Goal: Task Accomplishment & Management: Use online tool/utility

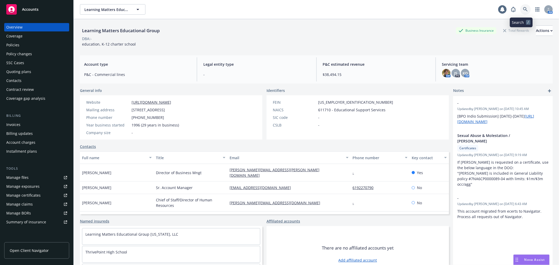
click at [520, 12] on link at bounding box center [525, 9] width 10 height 10
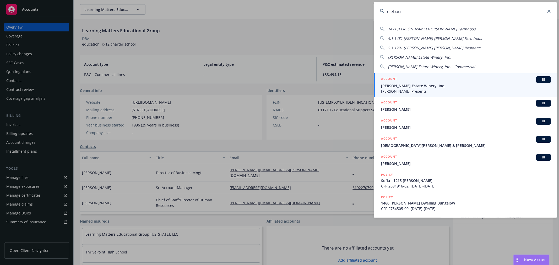
type input "niebau"
click at [412, 84] on span "Niebaum-Coppola Estate Winery, Inc." at bounding box center [466, 86] width 170 height 6
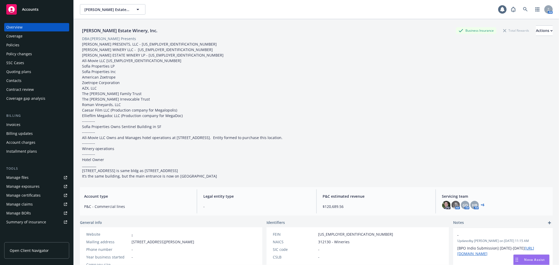
click at [31, 44] on div "Policies" at bounding box center [36, 45] width 61 height 8
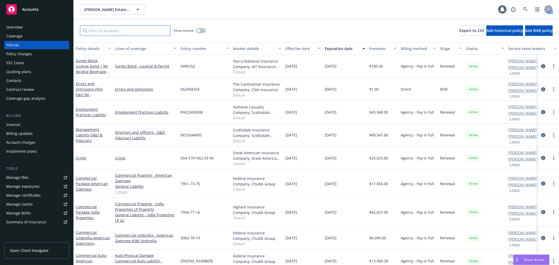
click at [91, 33] on input "Filter by keyword..." at bounding box center [125, 30] width 91 height 10
type input "o"
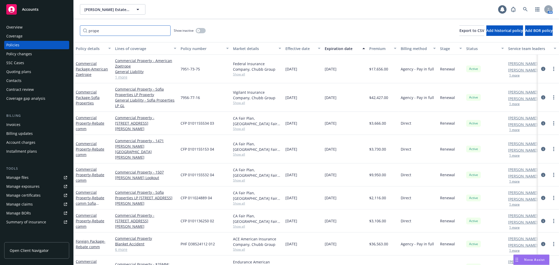
type input "prope"
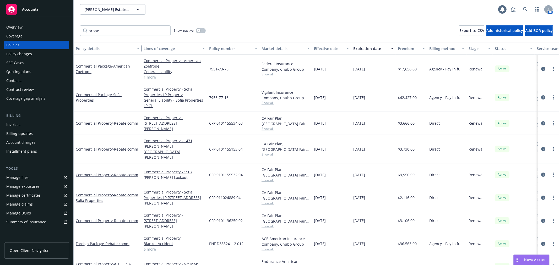
drag, startPoint x: 112, startPoint y: 48, endPoint x: 140, endPoint y: 48, distance: 28.6
click at [140, 48] on div "button" at bounding box center [139, 48] width 3 height 12
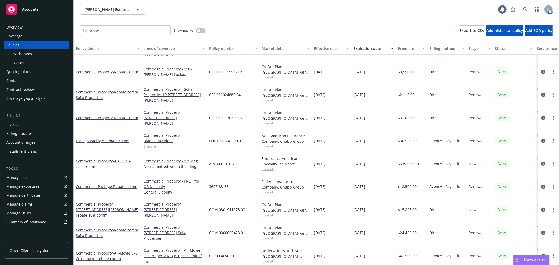
scroll to position [87, 0]
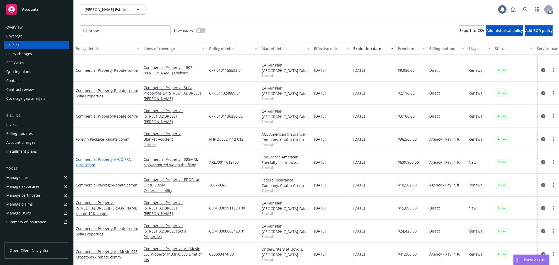
click at [85, 157] on link "Commercial Property - AFCO PFA, zero comm" at bounding box center [104, 162] width 56 height 10
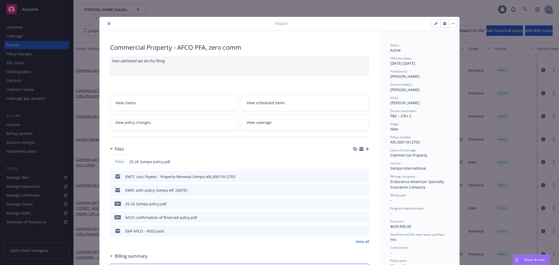
click at [363, 177] on icon "preview file" at bounding box center [364, 177] width 5 height 4
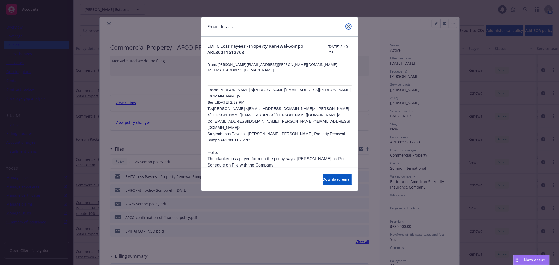
click at [347, 24] on link "close" at bounding box center [348, 26] width 6 height 6
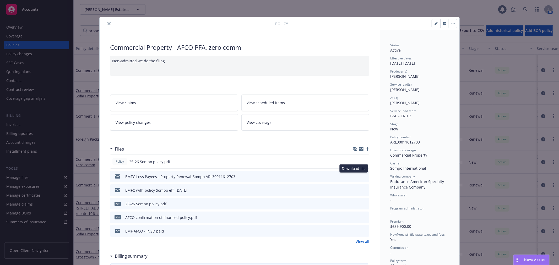
click at [354, 177] on icon "download file" at bounding box center [355, 176] width 4 height 4
click at [107, 22] on icon "close" at bounding box center [108, 23] width 3 height 3
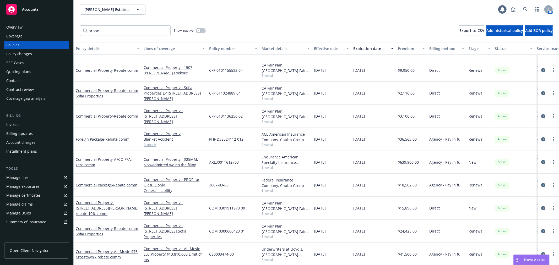
click at [105, 23] on div "prope Show inactive Export to CSV Add historical policy Add BOR policy" at bounding box center [316, 30] width 485 height 23
click at [39, 25] on div "Overview" at bounding box center [36, 27] width 61 height 8
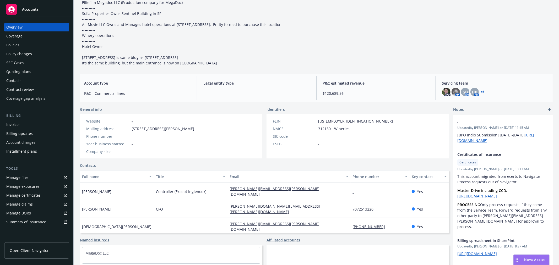
scroll to position [67, 0]
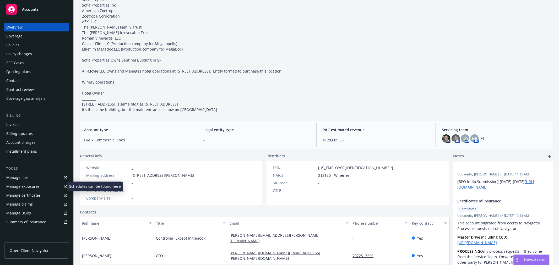
click at [39, 183] on link "Manage exposures" at bounding box center [36, 186] width 65 height 8
click at [41, 5] on div "Accounts" at bounding box center [36, 9] width 61 height 10
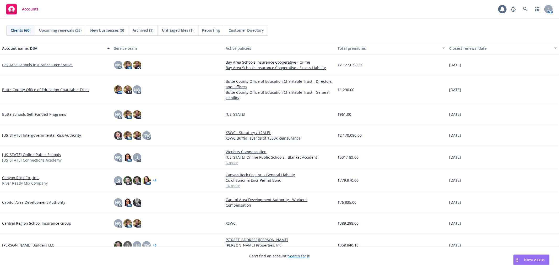
click at [41, 64] on link "Bay Area Schools Insurance Cooperative" at bounding box center [37, 65] width 70 height 6
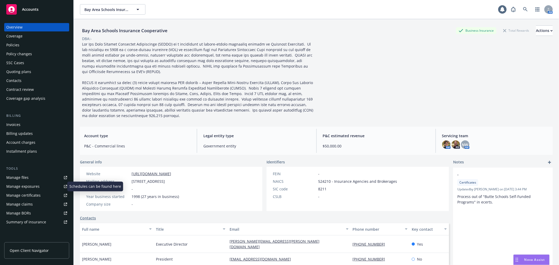
click at [38, 182] on div "Manage exposures" at bounding box center [22, 186] width 33 height 8
click at [36, 8] on span "Accounts" at bounding box center [30, 9] width 17 height 4
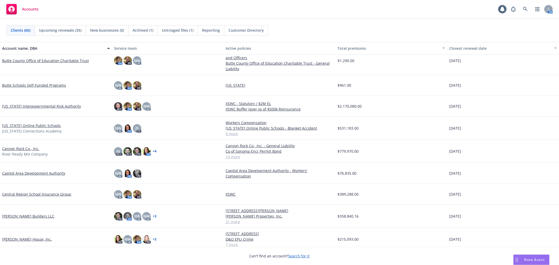
scroll to position [87, 0]
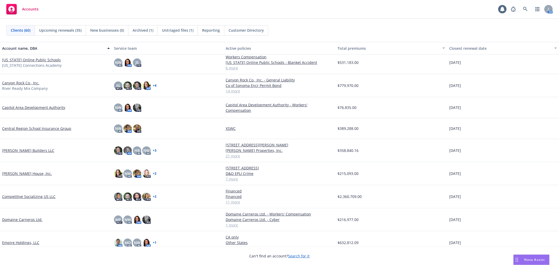
click at [39, 149] on link "Christopherson Builders LLC" at bounding box center [28, 151] width 52 height 6
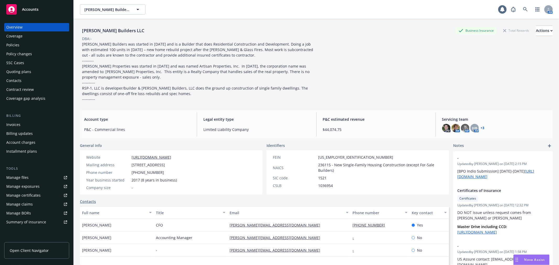
click at [35, 184] on div "Manage exposures" at bounding box center [22, 186] width 33 height 8
click at [39, 11] on div "Accounts" at bounding box center [36, 9] width 61 height 10
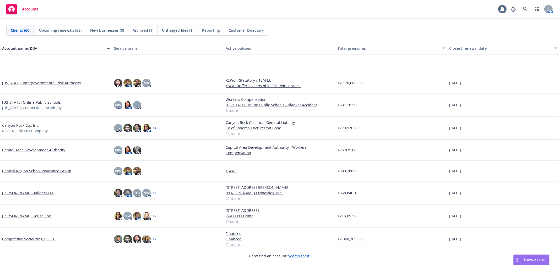
scroll to position [87, 0]
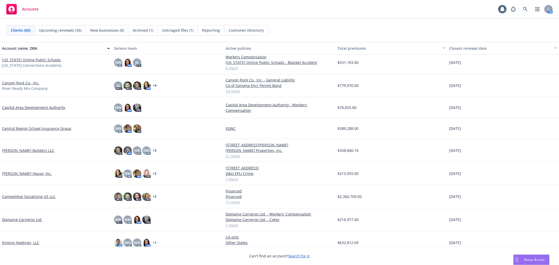
click at [21, 172] on link "Clausen House, Inc." at bounding box center [27, 174] width 50 height 6
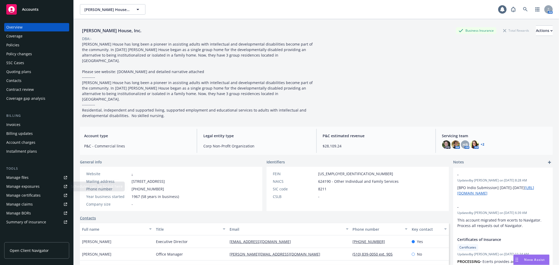
click at [41, 187] on link "Manage exposures" at bounding box center [36, 186] width 65 height 8
click at [49, 11] on div "Accounts" at bounding box center [36, 9] width 61 height 10
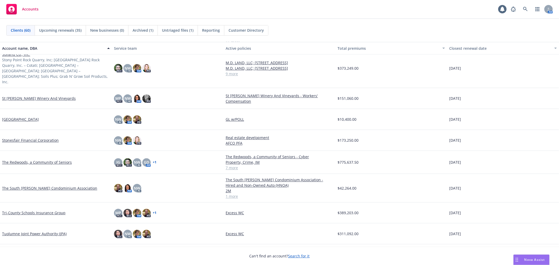
scroll to position [1087, 0]
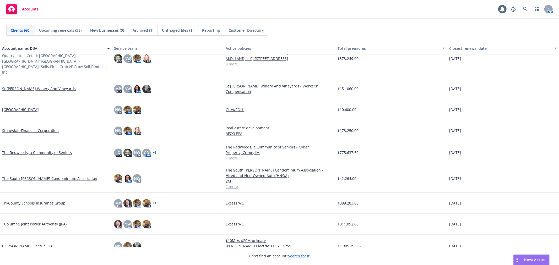
click at [19, 243] on link "W. Bradley Electric, LLC" at bounding box center [27, 246] width 51 height 6
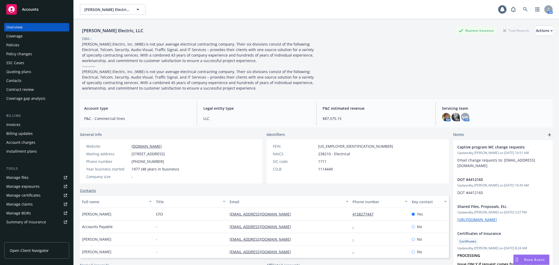
click at [27, 186] on div "Manage exposures" at bounding box center [22, 186] width 33 height 8
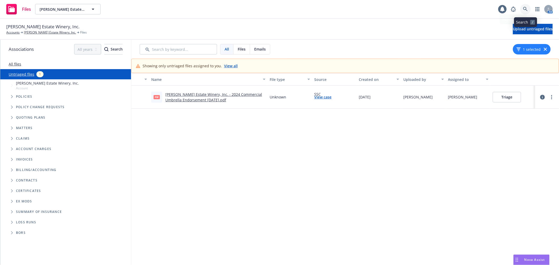
click at [528, 9] on link at bounding box center [525, 9] width 10 height 10
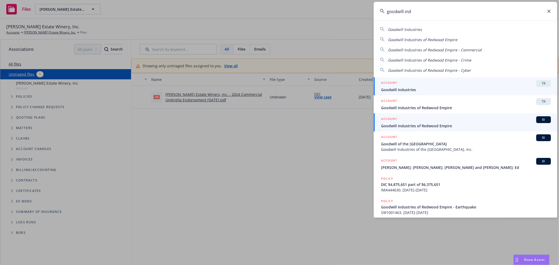
type input "goodwill ind"
click at [421, 126] on span "Goodwill Industries of Redwood Empire" at bounding box center [466, 126] width 170 height 6
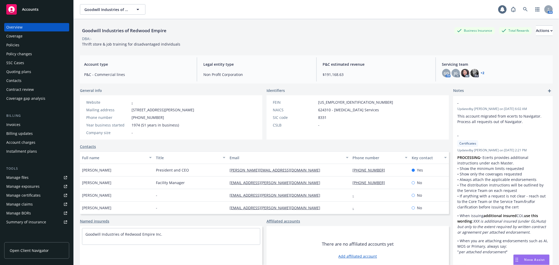
click at [37, 70] on div "Quoting plans" at bounding box center [36, 72] width 61 height 8
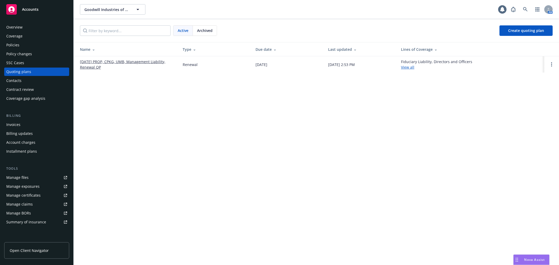
click at [134, 63] on link "[DATE] PROP, CPKG, UMB, Management Liability, Renewal QP" at bounding box center [127, 64] width 94 height 11
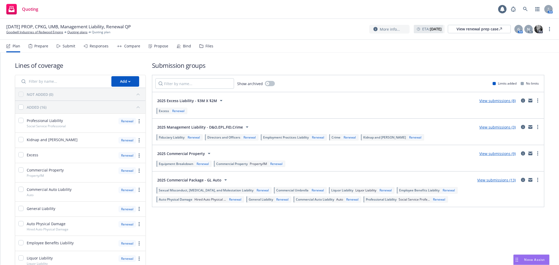
click at [154, 46] on div "Propose" at bounding box center [161, 46] width 14 height 4
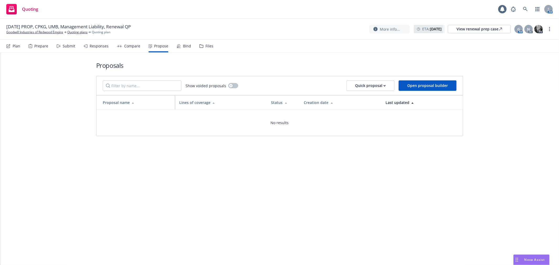
click at [183, 46] on div "Bind" at bounding box center [187, 46] width 8 height 4
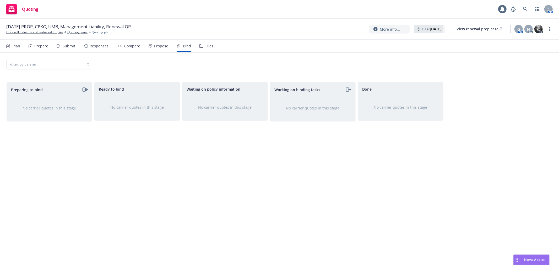
click at [124, 46] on div "Compare" at bounding box center [132, 46] width 16 height 4
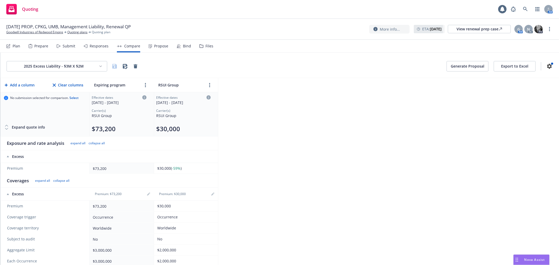
click at [209, 47] on div "Files" at bounding box center [209, 46] width 8 height 4
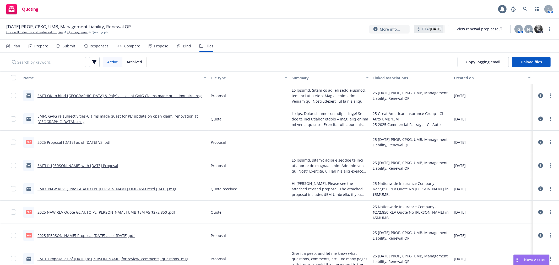
click at [135, 96] on link "EMTI OK to bind Zurich & Phly? also sent GAIG Claims made questionnaire.msg" at bounding box center [119, 95] width 164 height 5
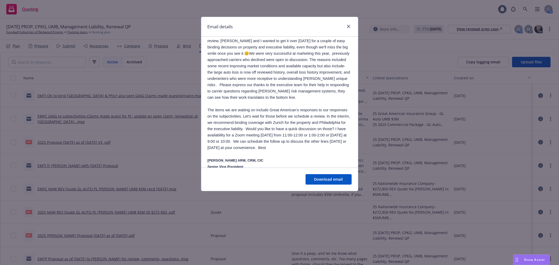
scroll to position [349, 0]
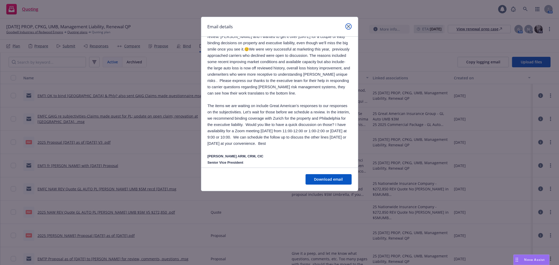
click at [350, 24] on link "close" at bounding box center [348, 26] width 6 height 6
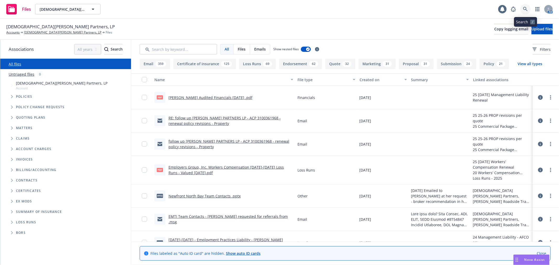
click at [525, 11] on icon at bounding box center [525, 9] width 5 height 5
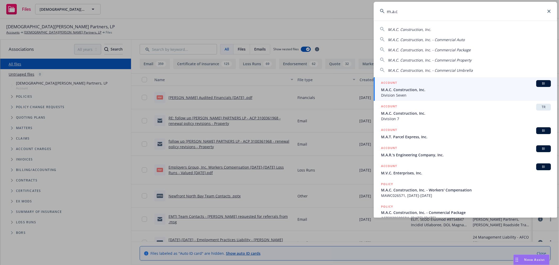
type input "m.a.c"
click at [419, 89] on span "M.A.C. Construction, Inc." at bounding box center [466, 90] width 170 height 6
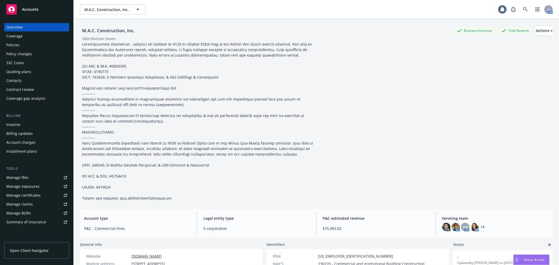
click at [35, 73] on div "Quoting plans" at bounding box center [36, 72] width 61 height 8
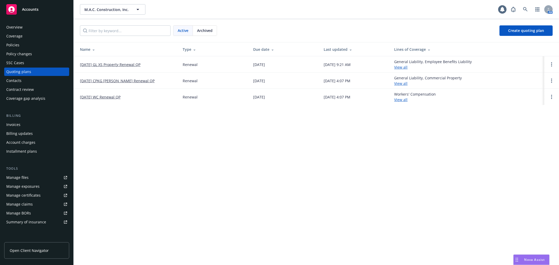
click at [92, 63] on link "[DATE] GL XS Property Renewal QP" at bounding box center [110, 65] width 61 height 6
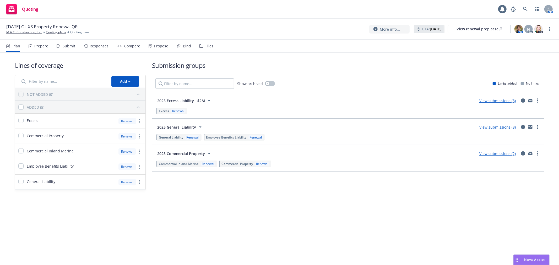
click at [205, 47] on div "Files" at bounding box center [209, 46] width 8 height 4
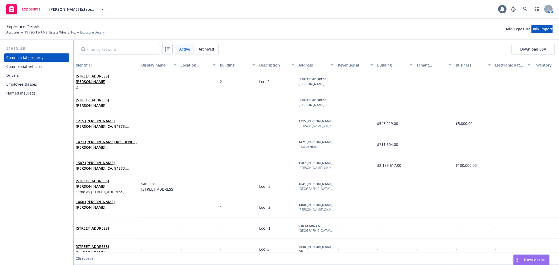
click at [48, 91] on div "Named insureds" at bounding box center [36, 93] width 61 height 8
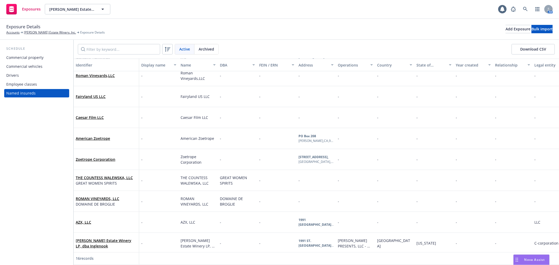
scroll to position [159, 0]
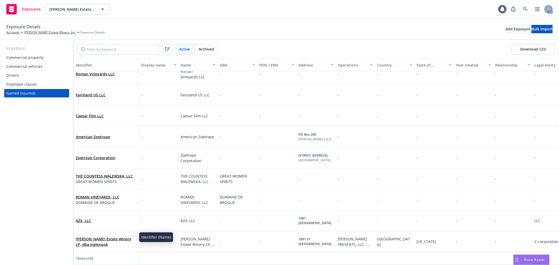
click at [117, 237] on link "Niebaum-Coppola Estate Winery LP, dba Inglenook" at bounding box center [104, 242] width 56 height 10
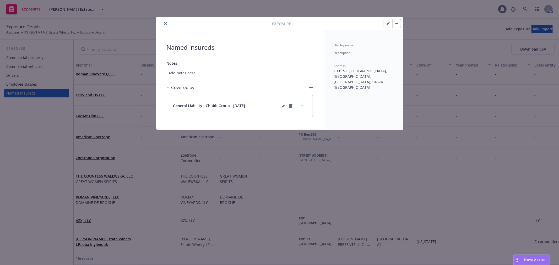
click at [389, 24] on icon "button" at bounding box center [387, 23] width 3 height 3
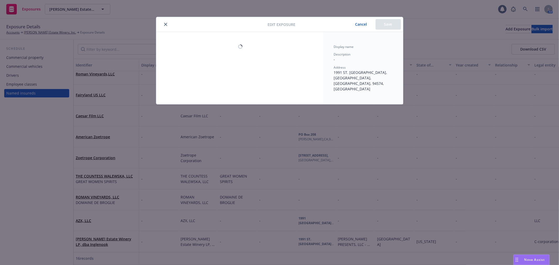
select select "USA"
select select "CA"
select select "C_CORPORATION"
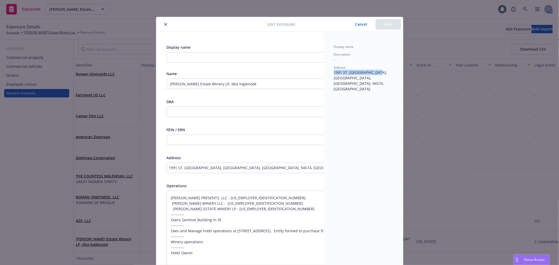
drag, startPoint x: 330, startPoint y: 72, endPoint x: 379, endPoint y: 72, distance: 49.0
click at [379, 72] on div "Display name Description - Address 1991 ST. HELENA HIGHWAY, SAINT HELENA, CA, 9…" at bounding box center [363, 258] width 80 height 453
copy span "1991 ST. HELENA HIGHWAY,"
type textarea "x"
click at [243, 172] on div "1991 ST. HELENA HIGHWAY, SAINT HELENA, CA, 94574, USA" at bounding box center [262, 168] width 191 height 10
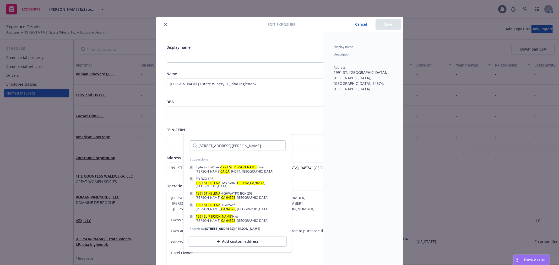
type input "1991 St Helena HwyRutherford, CA 94573"
click at [236, 237] on div "Add custom address" at bounding box center [238, 241] width 98 height 10
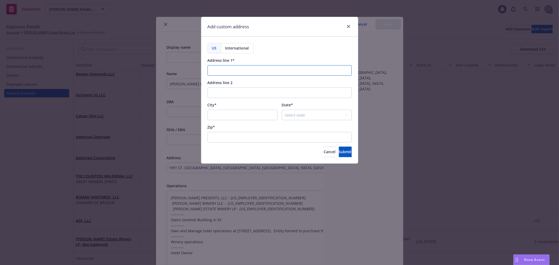
click at [228, 70] on input "Address line 1*" at bounding box center [280, 70] width 144 height 10
paste input "1991 St Helena HwyRutherford, CA 94573"
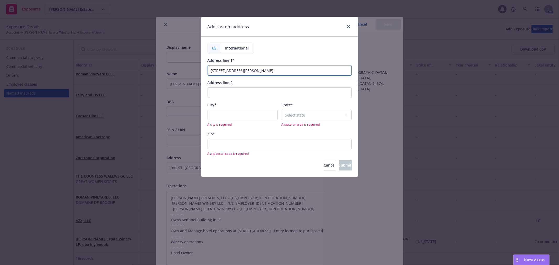
click at [244, 69] on input "1991 St Helena HwyRutherford, CA 94573" at bounding box center [280, 70] width 144 height 10
click at [248, 69] on input "1991 St Helena Hwy Rutherford, CA 94573" at bounding box center [280, 70] width 144 height 10
type input "1991 St Helena Hwy , CA 94573"
paste input "Rutherford"
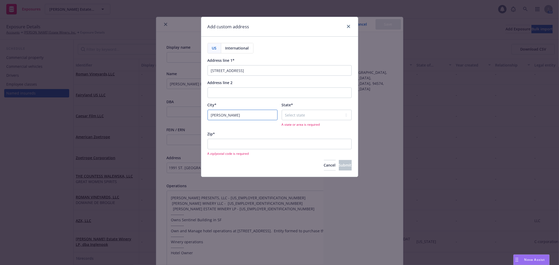
type input "Rutherford"
click at [316, 116] on select "Select state Alabama Alaska American Samoa Arizona Arkansas Baker Island Califo…" at bounding box center [317, 115] width 70 height 10
select select "CA"
click at [282, 110] on select "Select state Alabama Alaska American Samoa Arizona Arkansas Baker Island Califo…" at bounding box center [317, 115] width 70 height 10
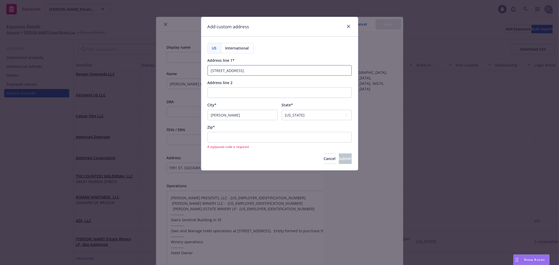
click at [259, 71] on input "1991 St Helena Hwy , CA 94573" at bounding box center [280, 70] width 144 height 10
click at [259, 72] on input "1991 St Helena Hwy ," at bounding box center [280, 70] width 144 height 10
type input "1991 St Helena Hwy"
paste input "94573"
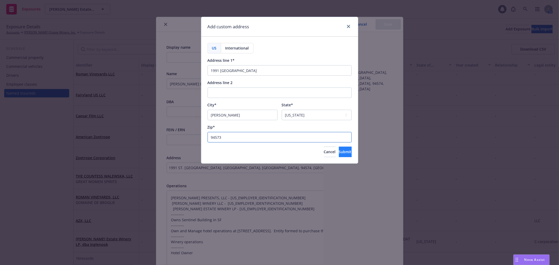
type input "94573"
click at [342, 154] on span "Submit" at bounding box center [345, 151] width 13 height 5
type textarea "x"
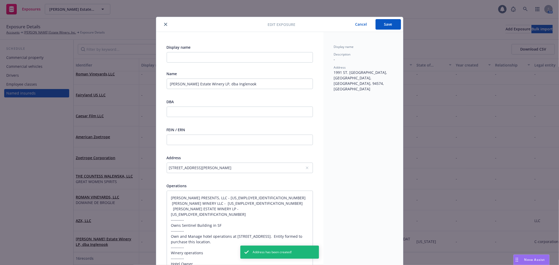
click at [383, 24] on button "Save" at bounding box center [387, 24] width 25 height 10
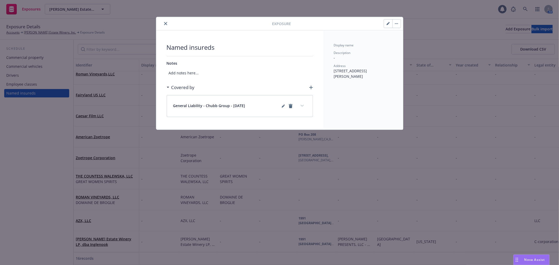
drag, startPoint x: 361, startPoint y: 78, endPoint x: 334, endPoint y: 72, distance: 26.9
click at [334, 72] on div "Address 1991 St Helena Hwy, Rutherford, CA, 94573, USA" at bounding box center [363, 71] width 59 height 15
copy span "1991 St Helena Hwy, Rutherford, CA, 94573, USA"
click at [165, 21] on button "close" at bounding box center [165, 23] width 6 height 6
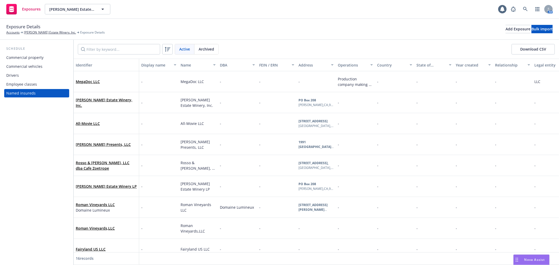
click at [45, 82] on div "Employee classes" at bounding box center [36, 84] width 61 height 8
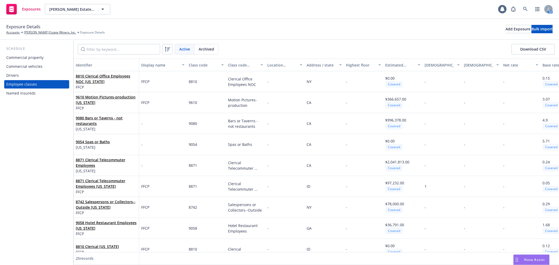
click at [47, 67] on div "Commercial vehicles" at bounding box center [36, 66] width 61 height 8
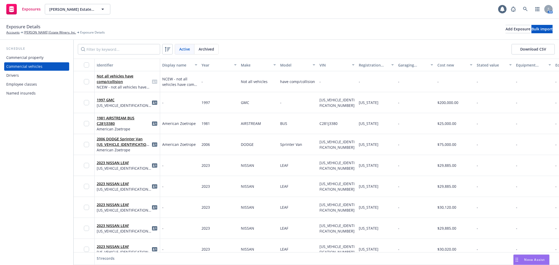
click at [51, 59] on div "Commercial property" at bounding box center [36, 57] width 61 height 8
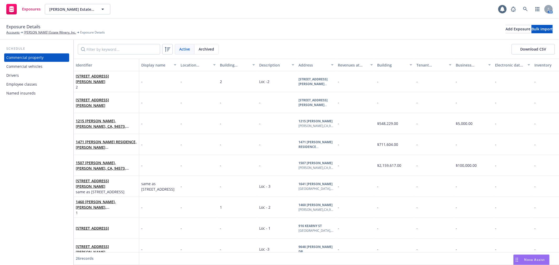
click at [51, 93] on div "Named insureds" at bounding box center [36, 93] width 61 height 8
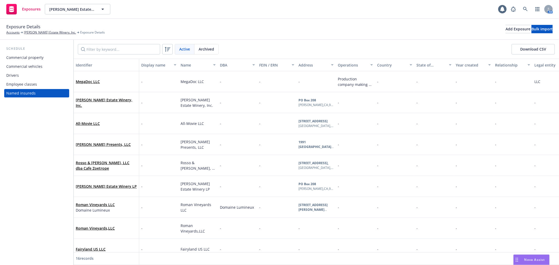
drag, startPoint x: 4, startPoint y: 34, endPoint x: 79, endPoint y: 35, distance: 74.9
click at [79, 35] on div "Exposure Details Accounts Niebaum-Coppola Estate Winery, Inc. Exposure Details …" at bounding box center [279, 29] width 559 height 21
copy div "Accounts Niebaum-Coppola Estate Winery, Inc."
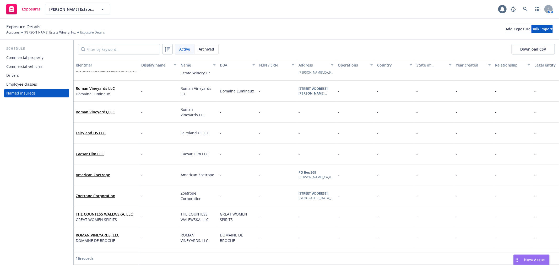
scroll to position [159, 0]
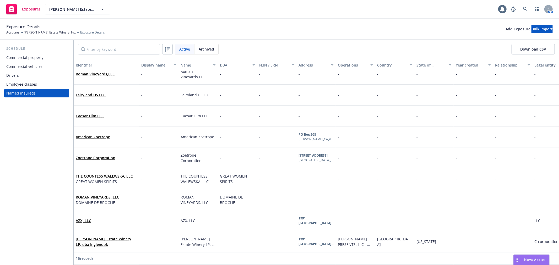
drag, startPoint x: 44, startPoint y: 45, endPoint x: 48, endPoint y: 44, distance: 4.6
click at [44, 45] on div "Schedule Commercial property Commercial vehicles Drivers Employee classes Named…" at bounding box center [36, 152] width 73 height 225
drag, startPoint x: 23, startPoint y: 35, endPoint x: 73, endPoint y: 35, distance: 49.8
click at [73, 35] on div "Accounts Niebaum-Coppola Estate Winery, Inc. Exposure Details" at bounding box center [55, 32] width 99 height 5
copy div "Niebaum-Coppola Estate Winery,"
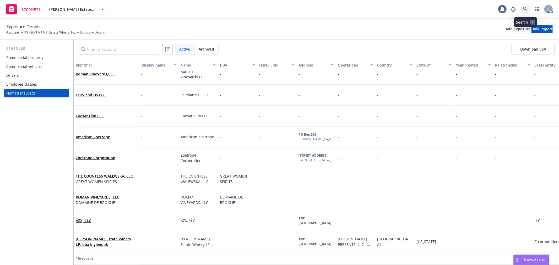
click at [527, 10] on icon at bounding box center [525, 9] width 5 height 5
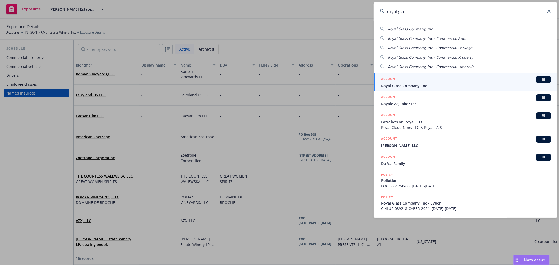
type input "royal gla"
click at [428, 84] on span "Royal Glass Company, Inc" at bounding box center [466, 86] width 170 height 6
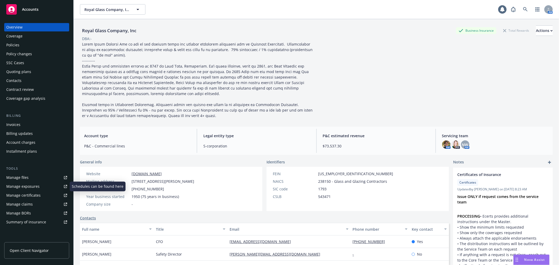
click at [30, 183] on div "Manage exposures" at bounding box center [22, 186] width 33 height 8
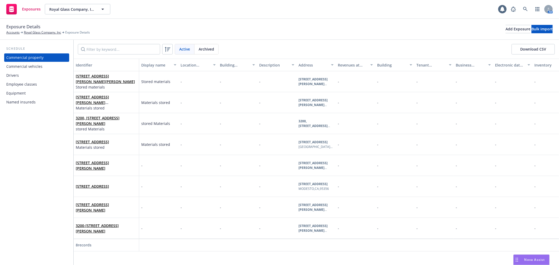
click at [40, 66] on div "Commercial vehicles" at bounding box center [24, 66] width 36 height 8
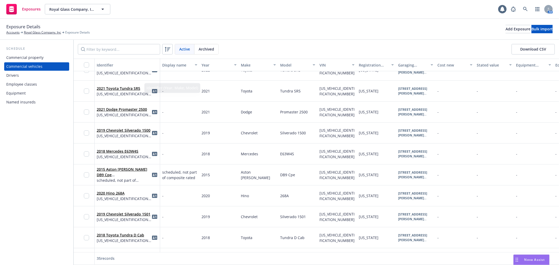
scroll to position [145, 0]
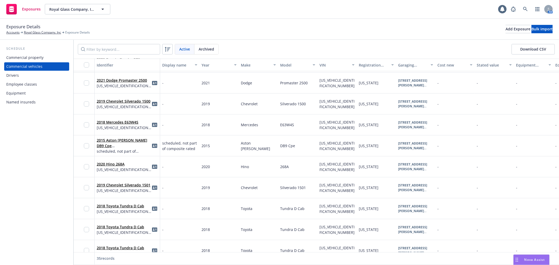
click at [30, 78] on div "Drivers" at bounding box center [36, 75] width 61 height 8
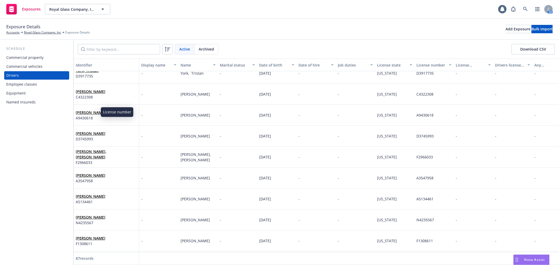
scroll to position [29, 0]
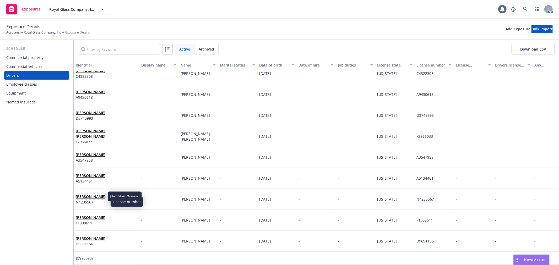
click at [95, 198] on link "Mcallister, Bruce" at bounding box center [91, 196] width 30 height 5
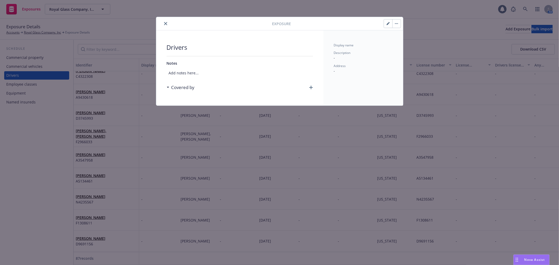
click at [383, 25] on div at bounding box center [346, 23] width 110 height 9
click at [386, 25] on button "button" at bounding box center [388, 23] width 8 height 8
select select "CA"
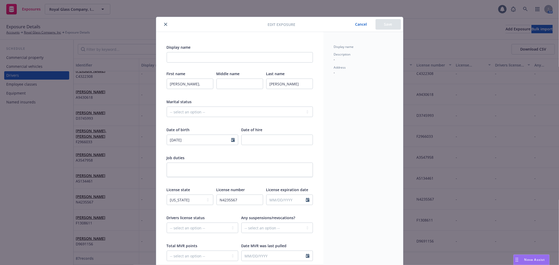
click at [164, 24] on icon "close" at bounding box center [165, 24] width 3 height 3
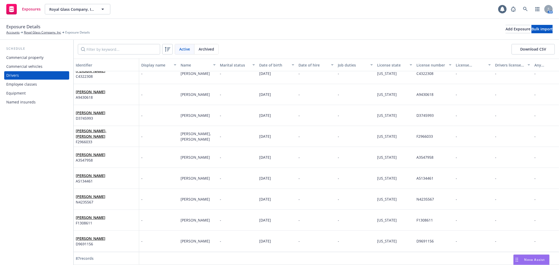
click at [39, 83] on div "Employee classes" at bounding box center [36, 84] width 61 height 8
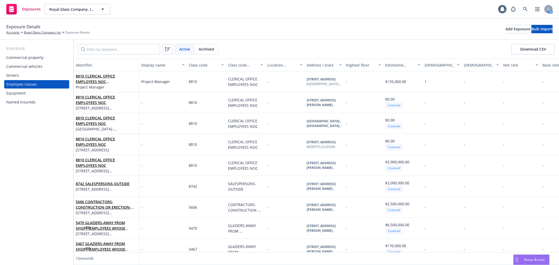
click at [36, 92] on div "Equipment" at bounding box center [36, 93] width 61 height 8
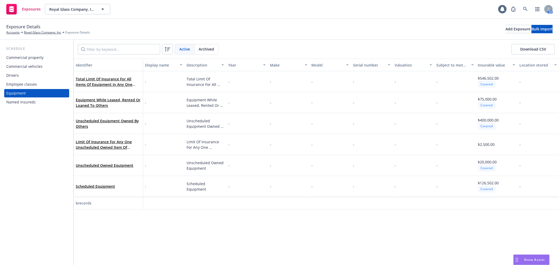
click at [34, 101] on div "Named insureds" at bounding box center [20, 102] width 29 height 8
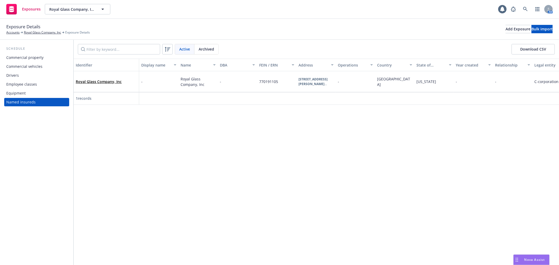
click at [47, 57] on div "Commercial property" at bounding box center [36, 57] width 61 height 8
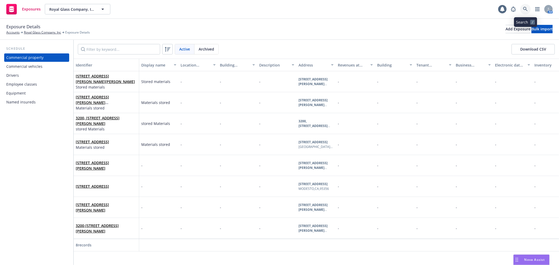
click at [526, 8] on icon at bounding box center [525, 9] width 5 height 5
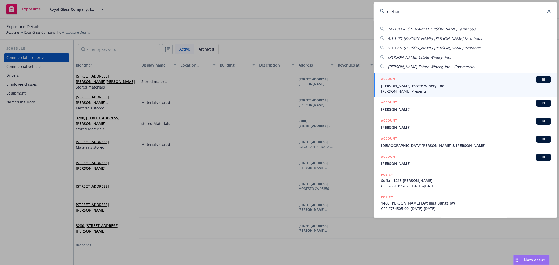
type input "niebau"
click at [430, 90] on span "Francis Ford Coppola Presents" at bounding box center [466, 92] width 170 height 6
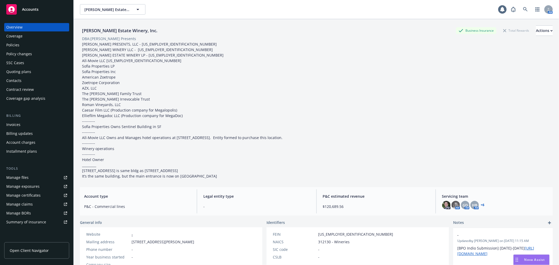
drag, startPoint x: 131, startPoint y: 247, endPoint x: 187, endPoint y: 250, distance: 56.1
click at [193, 250] on div "Website - Mailing address PO Box 208, Rutherford, CA, 94573 Phone number - Year…" at bounding box center [140, 249] width 121 height 44
copy span "PO Box 208, Rutherford, CA, 94573"
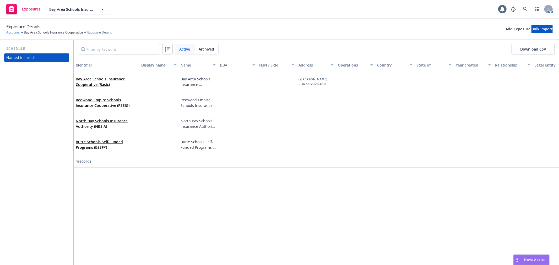
click at [7, 32] on link "Accounts" at bounding box center [12, 32] width 13 height 5
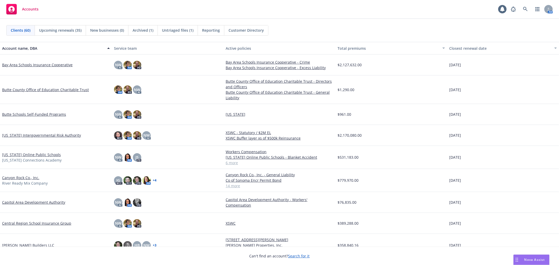
click at [30, 177] on link "Canyon Rock Co., Inc." at bounding box center [20, 178] width 37 height 6
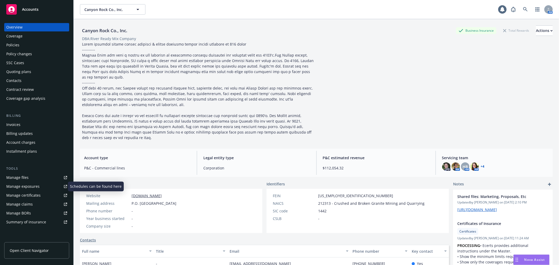
click at [36, 186] on div "Manage exposures" at bounding box center [22, 186] width 33 height 8
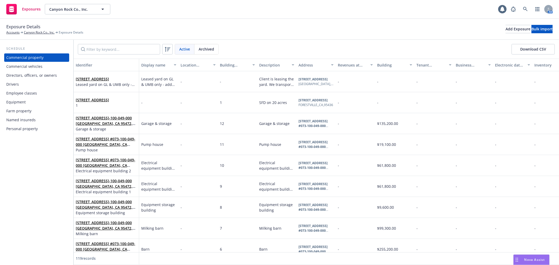
click at [48, 67] on div "Commercial vehicles" at bounding box center [36, 66] width 61 height 8
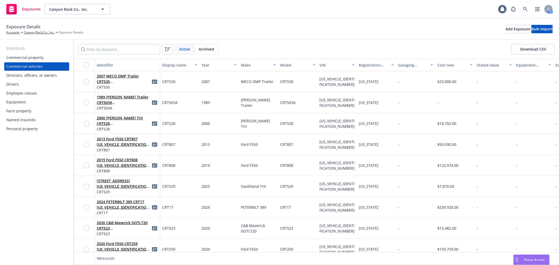
click at [48, 74] on div "Directors, officers, or owners" at bounding box center [31, 75] width 51 height 8
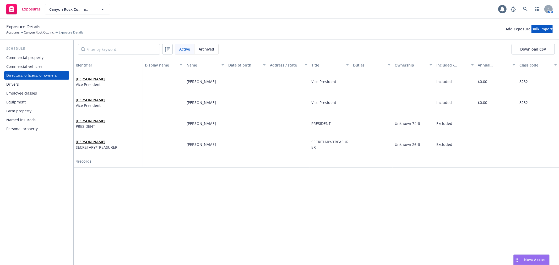
click at [46, 92] on div "Employee classes" at bounding box center [36, 93] width 61 height 8
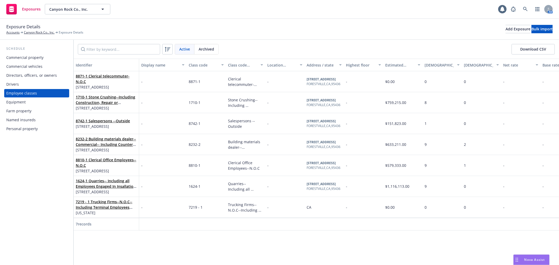
click at [46, 101] on div "Equipment" at bounding box center [36, 102] width 61 height 8
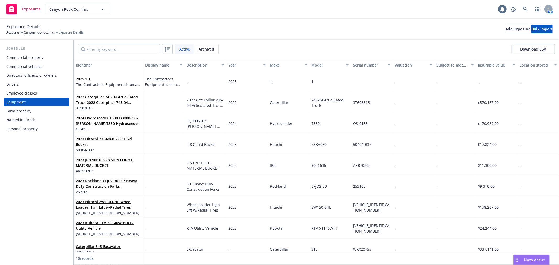
click at [45, 111] on div "Farm property" at bounding box center [36, 111] width 61 height 8
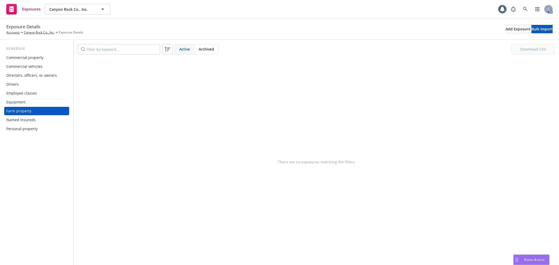
click at [43, 117] on div "Named insureds" at bounding box center [36, 120] width 61 height 8
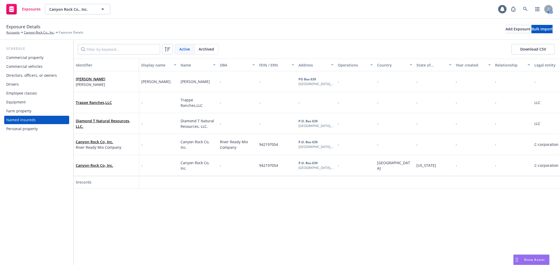
click at [43, 55] on div "Commercial property" at bounding box center [36, 57] width 61 height 8
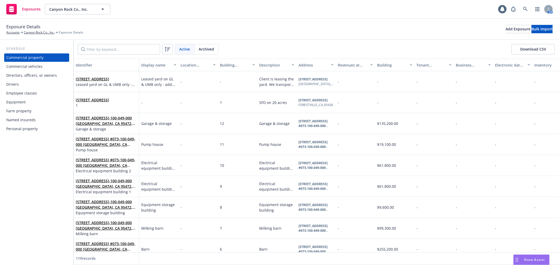
click at [45, 119] on div "Named insureds" at bounding box center [36, 120] width 61 height 8
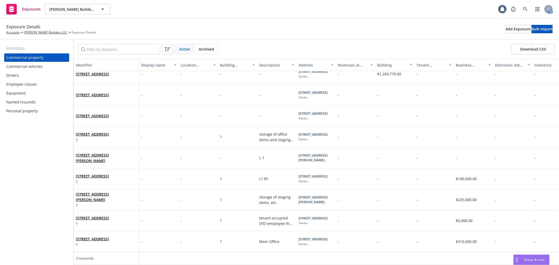
scroll to position [54, 0]
click at [38, 64] on div "Commercial vehicles" at bounding box center [24, 66] width 36 height 8
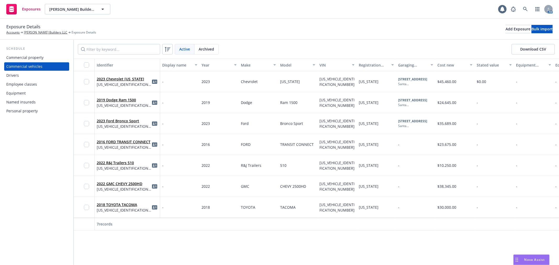
click at [30, 77] on div "Drivers" at bounding box center [36, 75] width 61 height 8
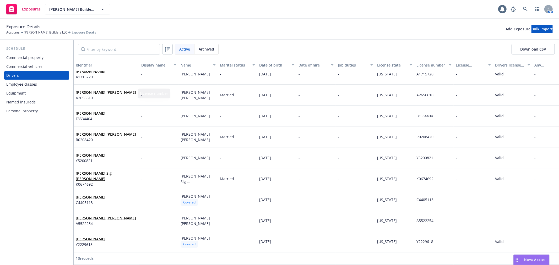
scroll to position [96, 0]
click at [46, 86] on div "Employee classes" at bounding box center [36, 84] width 61 height 8
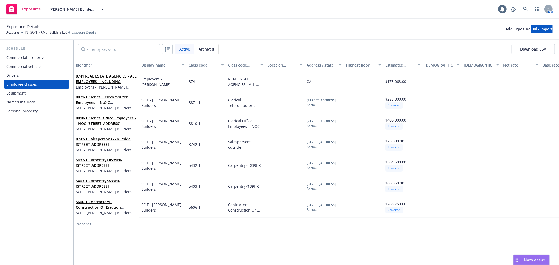
click at [45, 95] on div "Equipment" at bounding box center [36, 93] width 61 height 8
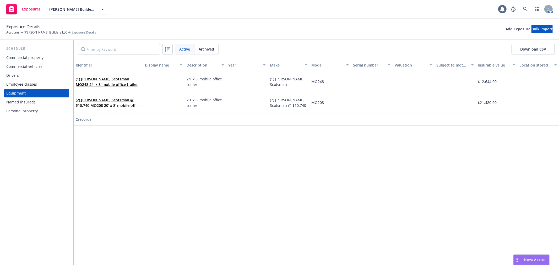
click at [44, 103] on div "Named insureds" at bounding box center [36, 102] width 61 height 8
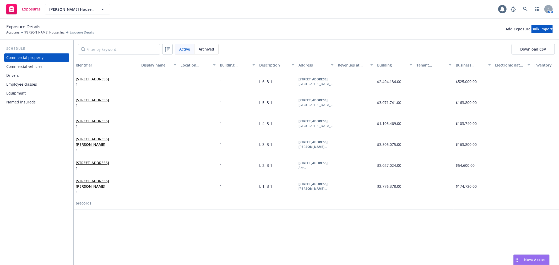
click at [50, 67] on div "Commercial vehicles" at bounding box center [36, 66] width 61 height 8
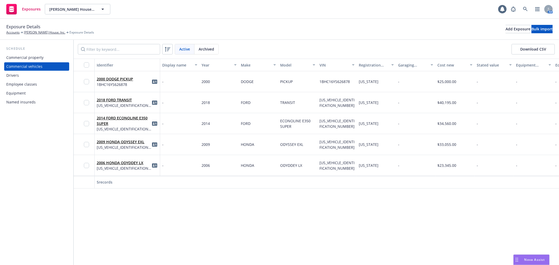
click at [40, 74] on div "Drivers" at bounding box center [36, 75] width 61 height 8
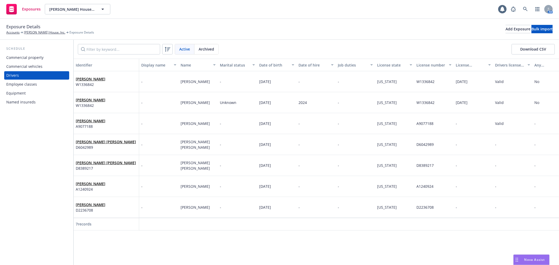
click at [40, 83] on div "Employee classes" at bounding box center [36, 84] width 61 height 8
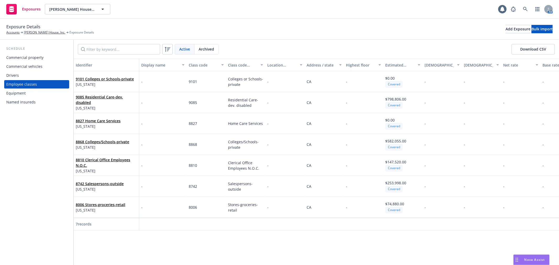
click at [43, 101] on div "Named insureds" at bounding box center [36, 102] width 61 height 8
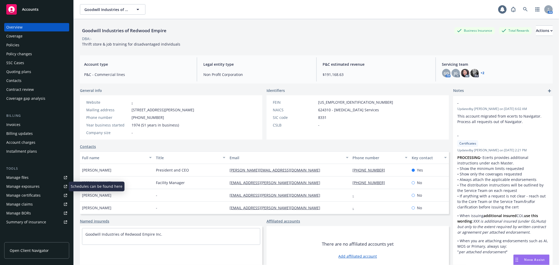
click at [39, 187] on link "Manage exposures" at bounding box center [36, 186] width 65 height 8
click at [44, 188] on link "Manage exposures" at bounding box center [36, 186] width 65 height 8
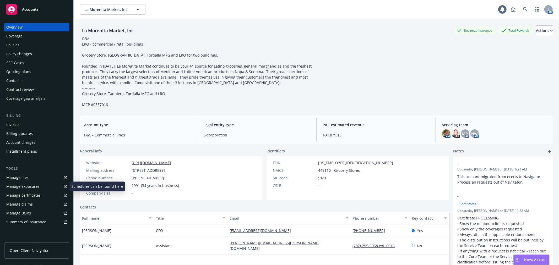
click at [40, 184] on link "Manage exposures" at bounding box center [36, 186] width 65 height 8
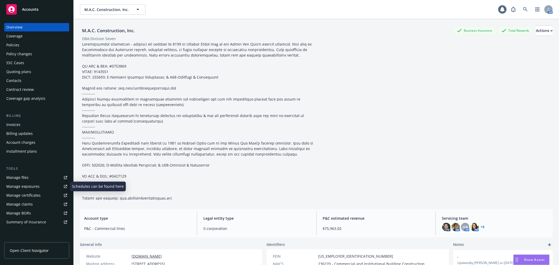
click at [44, 185] on link "Manage exposures" at bounding box center [36, 186] width 65 height 8
click at [52, 186] on link "Manage exposures" at bounding box center [36, 186] width 65 height 8
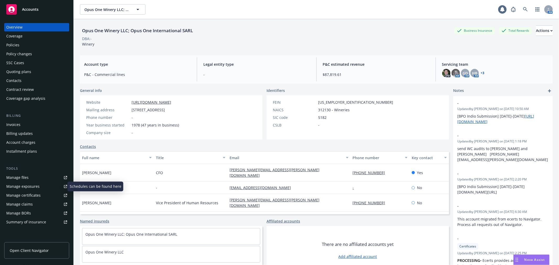
click at [39, 187] on link "Manage exposures" at bounding box center [36, 186] width 65 height 8
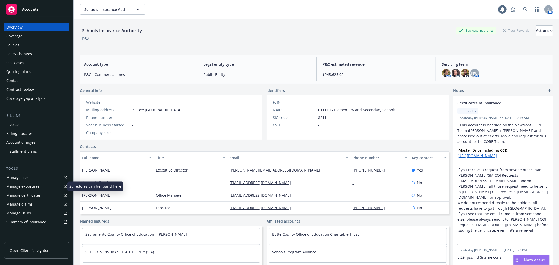
click at [33, 184] on div "Manage exposures" at bounding box center [22, 186] width 33 height 8
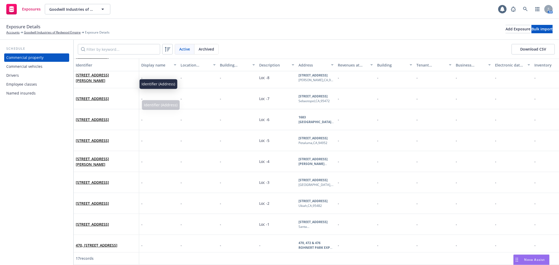
scroll to position [179, 0]
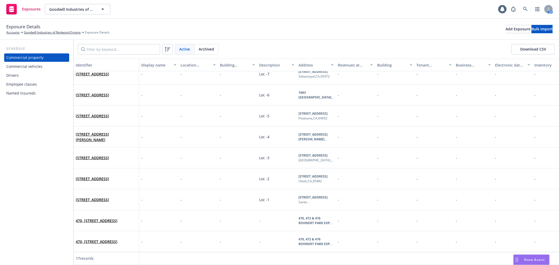
click at [31, 71] on div "Commercial property Commercial vehicles Drivers Employee classes Named insureds" at bounding box center [36, 75] width 65 height 44
click at [32, 66] on div "Commercial vehicles" at bounding box center [24, 66] width 36 height 8
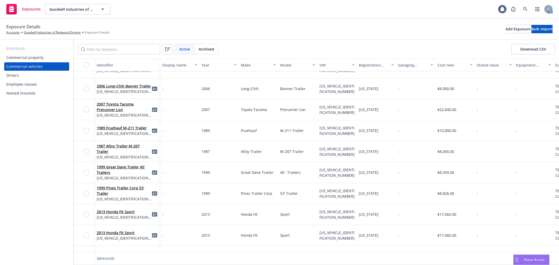
scroll to position [87, 0]
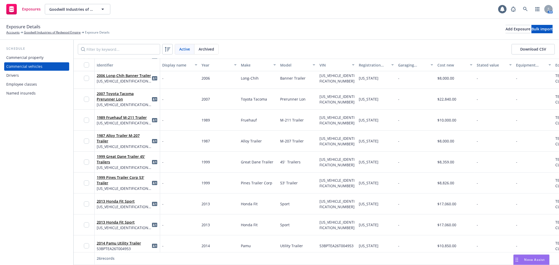
click at [37, 77] on div "Drivers" at bounding box center [36, 75] width 61 height 8
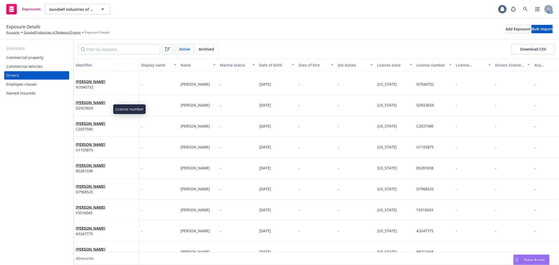
scroll to position [233, 0]
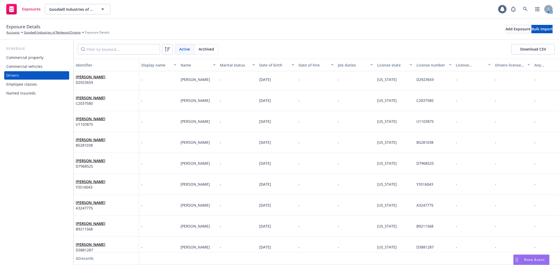
click at [53, 85] on div "Employee classes" at bounding box center [36, 84] width 61 height 8
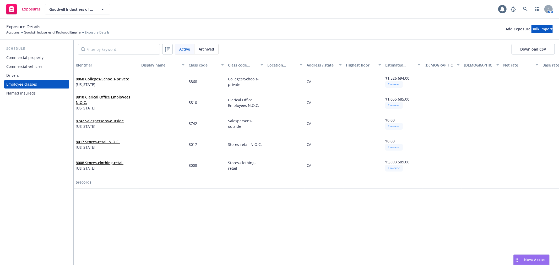
click at [53, 93] on div "Named insureds" at bounding box center [36, 93] width 61 height 8
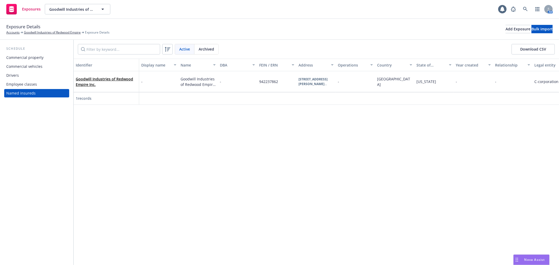
click at [49, 61] on div "Commercial property" at bounding box center [36, 57] width 61 height 8
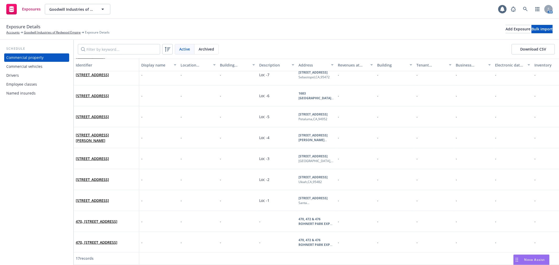
scroll to position [179, 0]
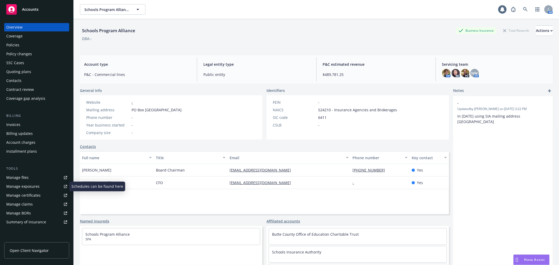
click at [43, 186] on link "Manage exposures" at bounding box center [36, 186] width 65 height 8
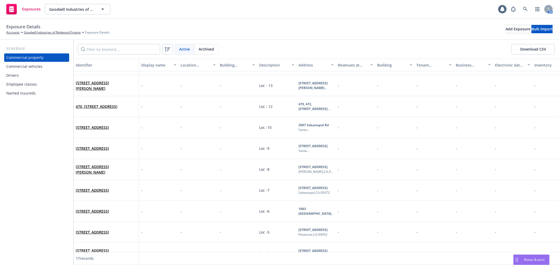
scroll to position [87, 0]
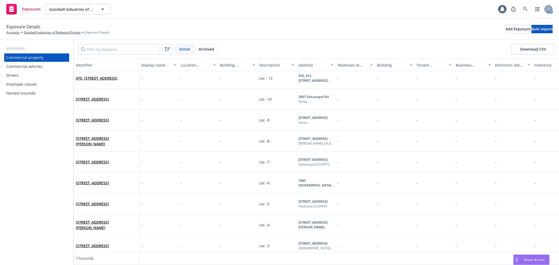
click at [88, 63] on div "Identifier" at bounding box center [106, 65] width 61 height 6
click at [308, 64] on div "Address" at bounding box center [312, 65] width 29 height 6
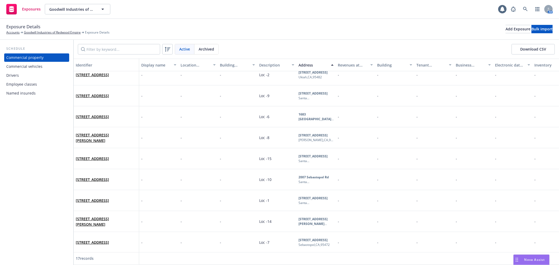
scroll to position [179, 0]
click at [50, 65] on div "Commercial vehicles" at bounding box center [36, 66] width 61 height 8
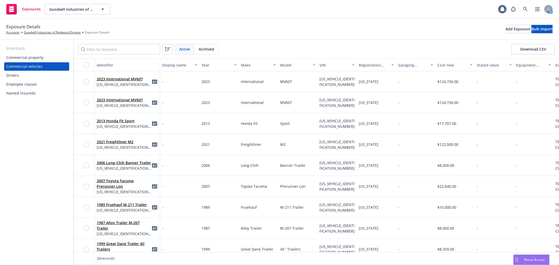
click at [44, 73] on div "Drivers" at bounding box center [36, 75] width 61 height 8
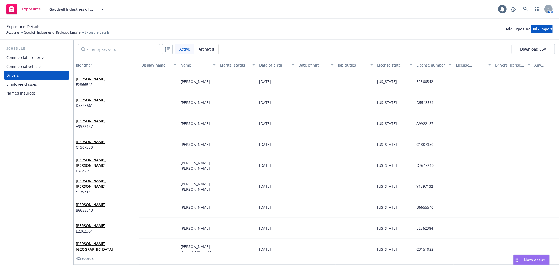
click at [46, 83] on div "Employee classes" at bounding box center [36, 84] width 61 height 8
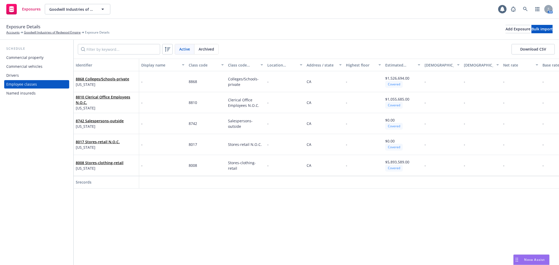
click at [46, 93] on div "Named insureds" at bounding box center [36, 93] width 61 height 8
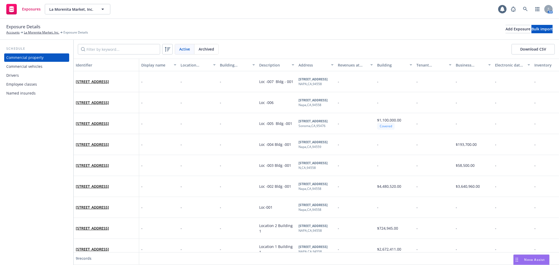
click at [40, 65] on div "Commercial vehicles" at bounding box center [24, 66] width 36 height 8
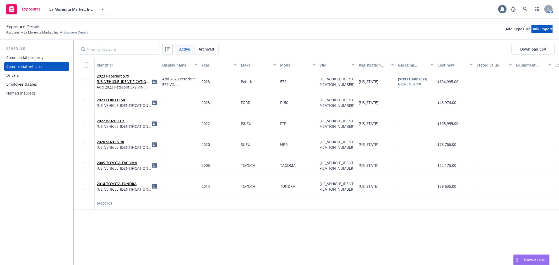
click at [29, 75] on div "Drivers" at bounding box center [36, 75] width 61 height 8
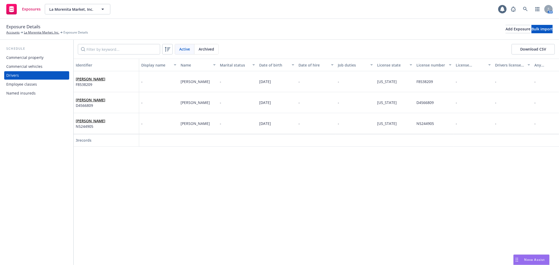
click at [31, 84] on div "Employee classes" at bounding box center [21, 84] width 31 height 8
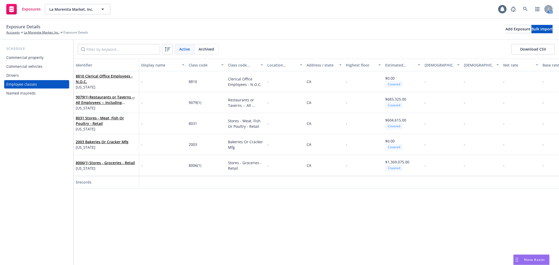
click at [32, 91] on div "Named insureds" at bounding box center [20, 93] width 29 height 8
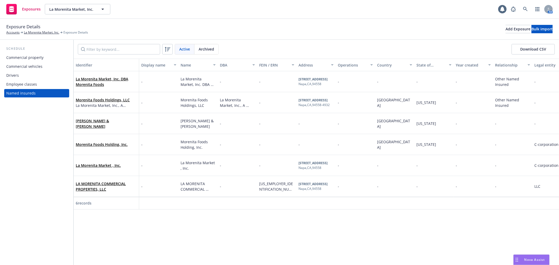
click at [36, 56] on div "Commercial property" at bounding box center [24, 57] width 37 height 8
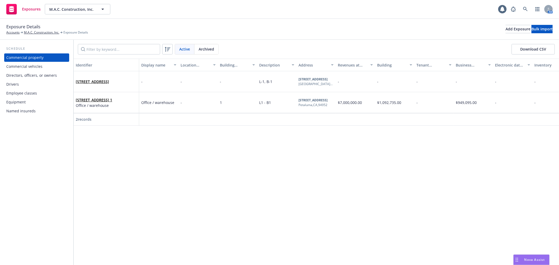
click at [42, 67] on div "Commercial vehicles" at bounding box center [36, 66] width 61 height 8
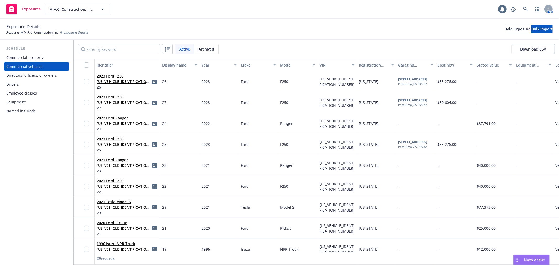
click at [43, 77] on div "Directors, officers, or owners" at bounding box center [31, 75] width 51 height 8
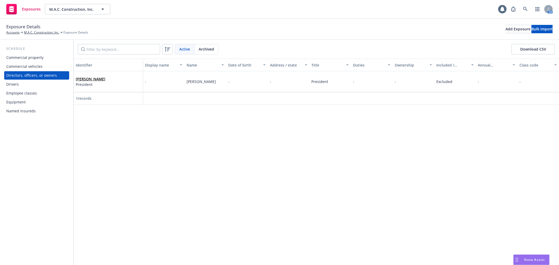
click at [36, 85] on div "Drivers" at bounding box center [36, 84] width 61 height 8
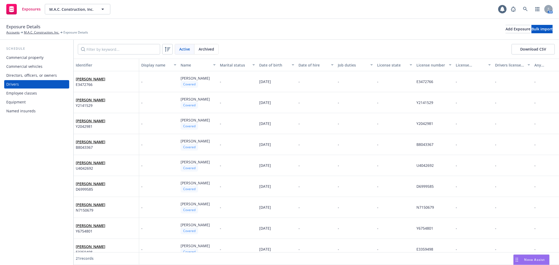
click at [38, 94] on div "Employee classes" at bounding box center [36, 93] width 61 height 8
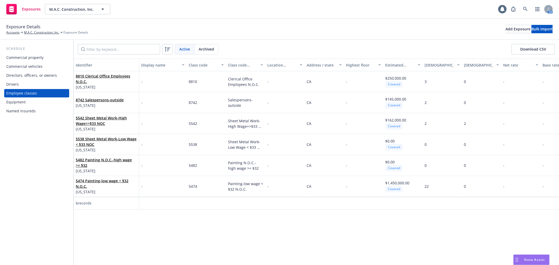
click at [37, 101] on div "Equipment" at bounding box center [36, 102] width 61 height 8
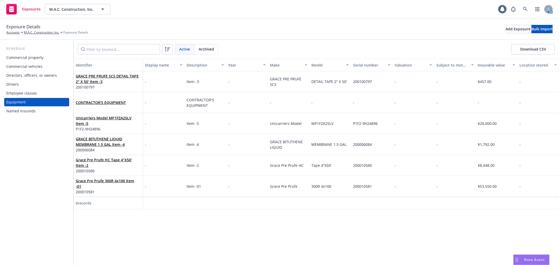
click at [41, 111] on div "Named insureds" at bounding box center [36, 111] width 61 height 8
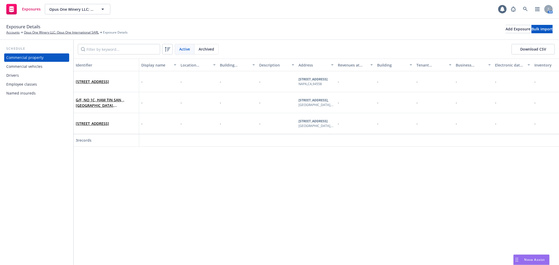
click at [51, 65] on div "Commercial vehicles" at bounding box center [36, 66] width 61 height 8
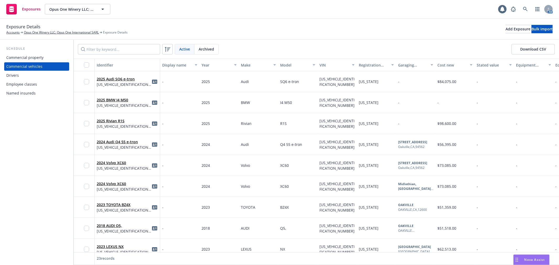
click at [51, 58] on div "Commercial property" at bounding box center [36, 57] width 61 height 8
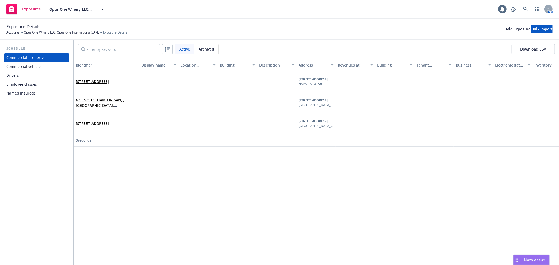
click at [45, 77] on div "Drivers" at bounding box center [36, 75] width 61 height 8
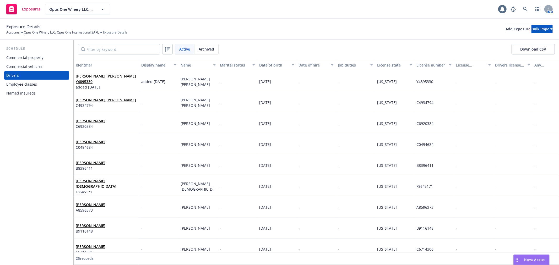
click at [46, 85] on div "Employee classes" at bounding box center [36, 84] width 61 height 8
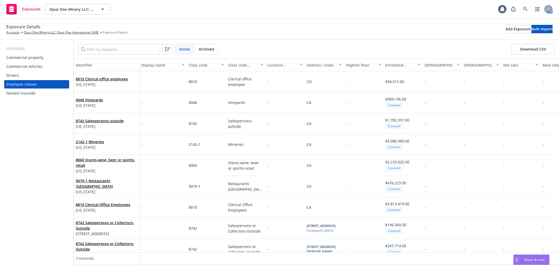
click at [46, 92] on div "Named insureds" at bounding box center [36, 93] width 61 height 8
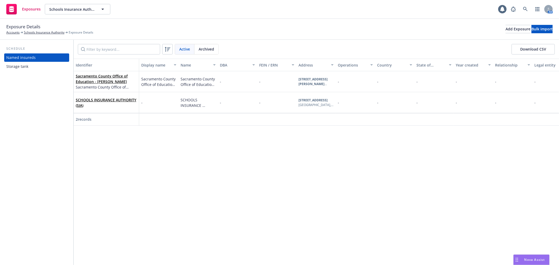
click at [34, 64] on div "Storage tank" at bounding box center [36, 66] width 61 height 8
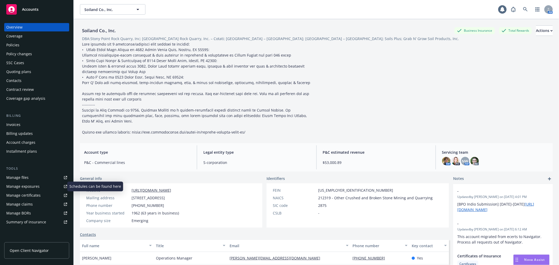
click at [50, 186] on link "Manage exposures" at bounding box center [36, 186] width 65 height 8
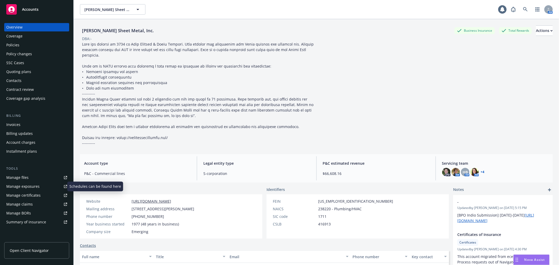
click at [47, 187] on link "Manage exposures" at bounding box center [36, 186] width 65 height 8
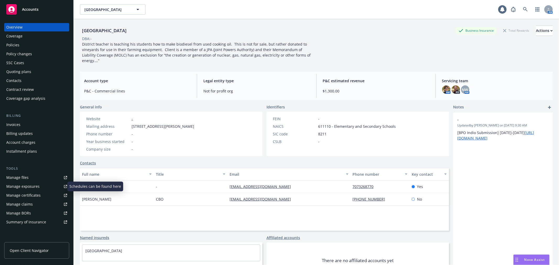
click at [20, 187] on div "Manage exposures" at bounding box center [22, 186] width 33 height 8
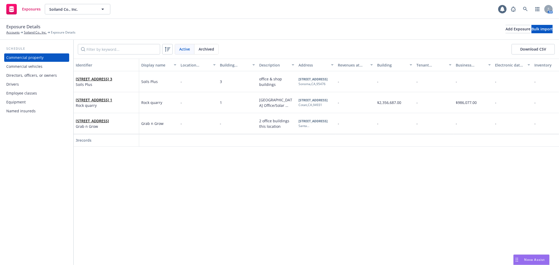
click at [49, 64] on div "Commercial vehicles" at bounding box center [36, 66] width 61 height 8
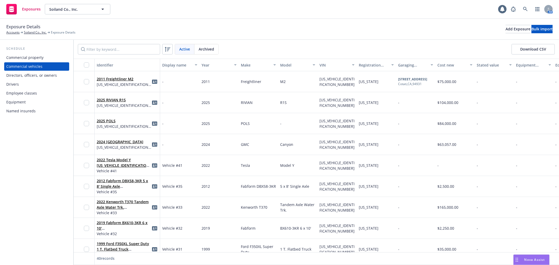
click at [49, 72] on div "Directors, officers, or owners" at bounding box center [31, 75] width 51 height 8
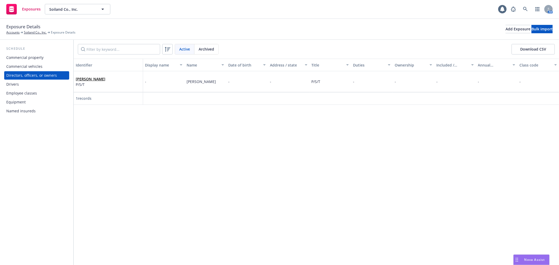
click at [48, 84] on div "Drivers" at bounding box center [36, 84] width 61 height 8
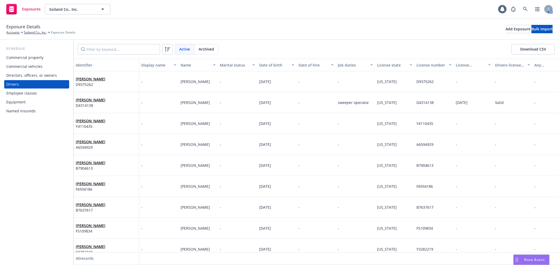
click at [49, 93] on div "Employee classes" at bounding box center [36, 93] width 61 height 8
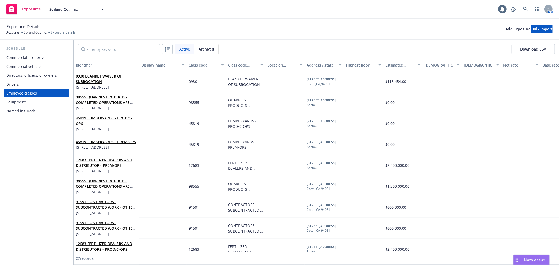
click at [48, 109] on div "Named insureds" at bounding box center [36, 111] width 61 height 8
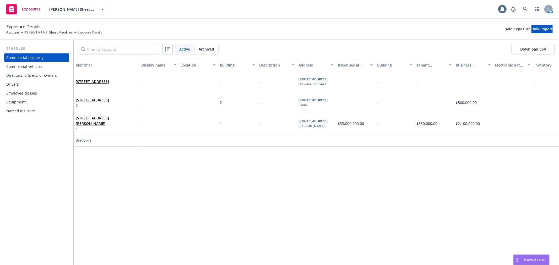
click at [51, 64] on div "Commercial vehicles" at bounding box center [36, 66] width 61 height 8
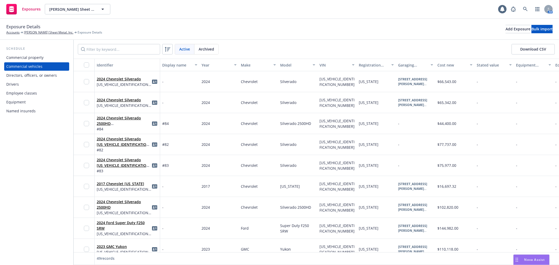
click at [51, 54] on div "Commercial property" at bounding box center [36, 57] width 61 height 8
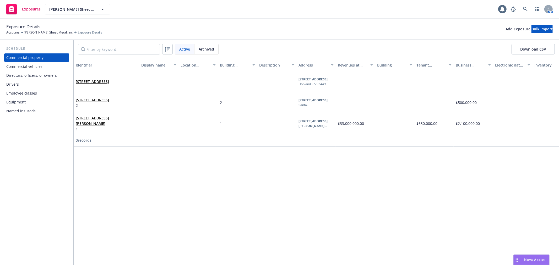
click at [51, 75] on div "Directors, officers, or owners" at bounding box center [31, 75] width 51 height 8
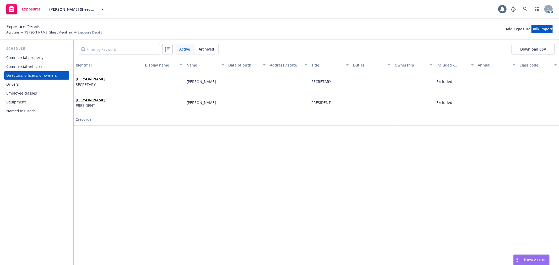
click at [49, 81] on div "Drivers" at bounding box center [36, 84] width 61 height 8
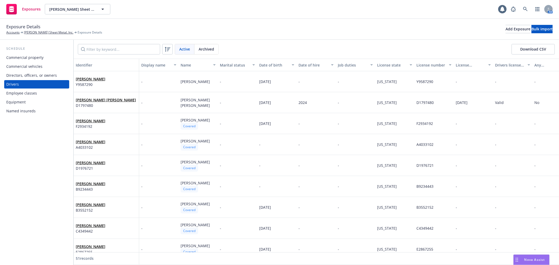
click at [49, 90] on div "Employee classes" at bounding box center [36, 93] width 61 height 8
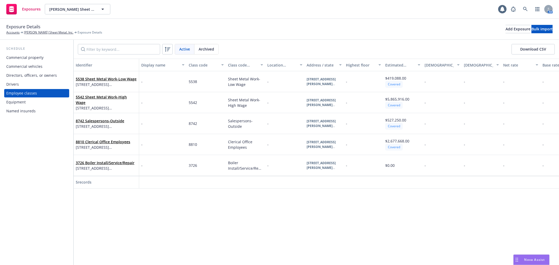
click at [49, 100] on div "Equipment" at bounding box center [36, 102] width 61 height 8
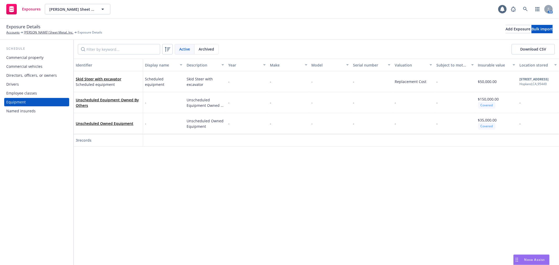
click at [50, 109] on div "Named insureds" at bounding box center [36, 111] width 61 height 8
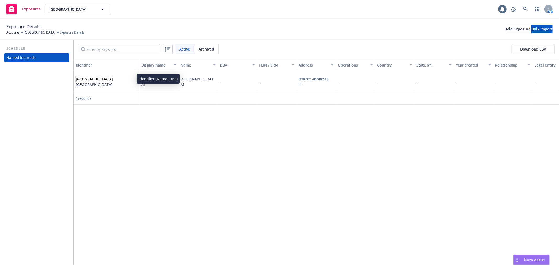
click at [113, 79] on link "St. Helena Unified School District" at bounding box center [94, 79] width 37 height 5
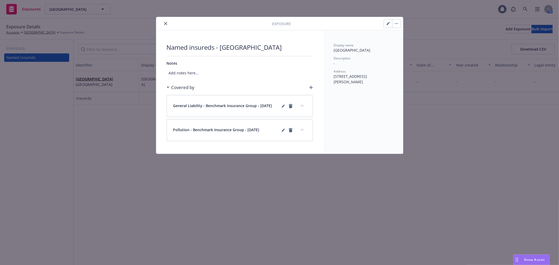
click at [387, 23] on icon "button" at bounding box center [387, 23] width 3 height 3
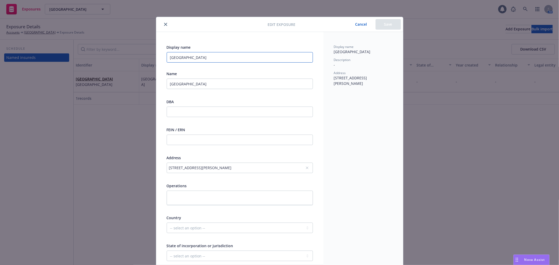
click at [240, 60] on input "St. Helena Unified School District" at bounding box center [240, 57] width 146 height 10
click at [383, 27] on button "Save" at bounding box center [387, 24] width 25 height 10
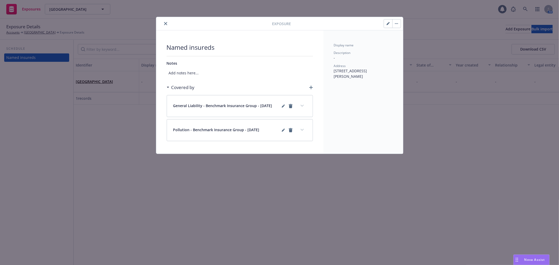
click at [164, 24] on icon "close" at bounding box center [165, 23] width 3 height 3
